Goal: Task Accomplishment & Management: Use online tool/utility

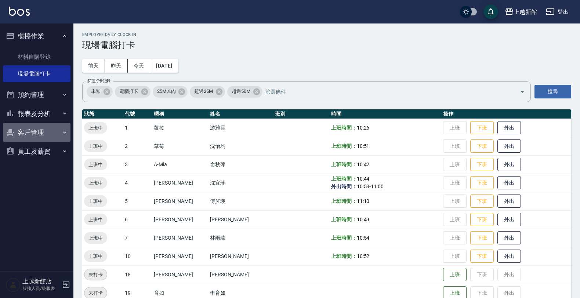
click at [46, 132] on button "客戶管理" at bounding box center [37, 132] width 68 height 19
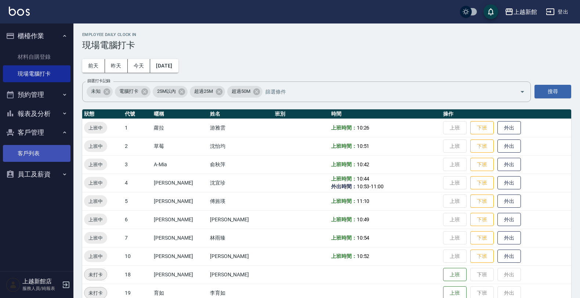
click at [48, 151] on link "客戶列表" at bounding box center [37, 153] width 68 height 17
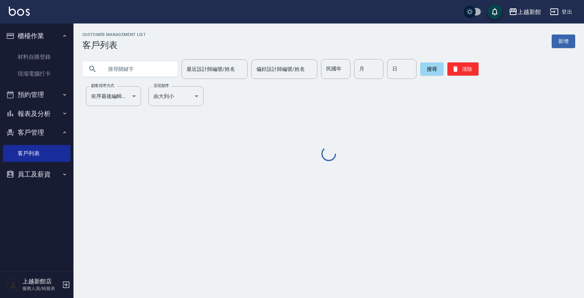
click at [137, 69] on input "text" at bounding box center [137, 69] width 69 height 20
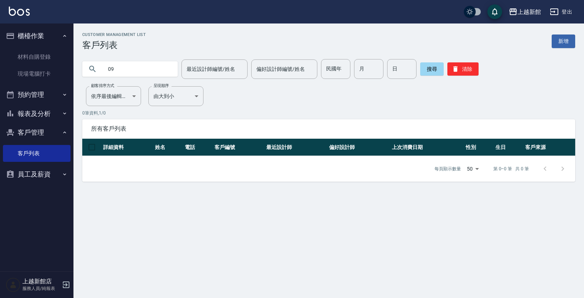
type input "0"
click at [45, 62] on link "材料自購登錄" at bounding box center [37, 56] width 68 height 17
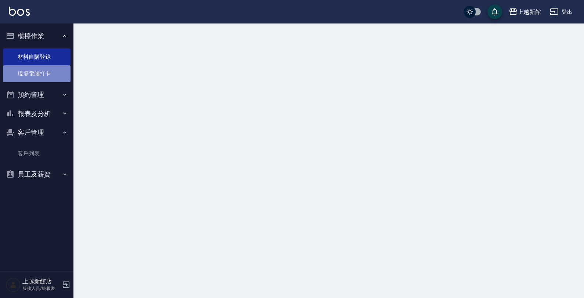
click at [50, 72] on link "現場電腦打卡" at bounding box center [37, 73] width 68 height 17
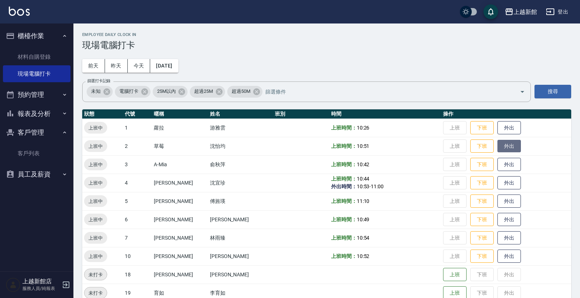
click at [498, 144] on button "外出" at bounding box center [510, 146] width 24 height 13
click at [498, 150] on button "歸來" at bounding box center [510, 146] width 24 height 13
